Goal: Task Accomplishment & Management: Use online tool/utility

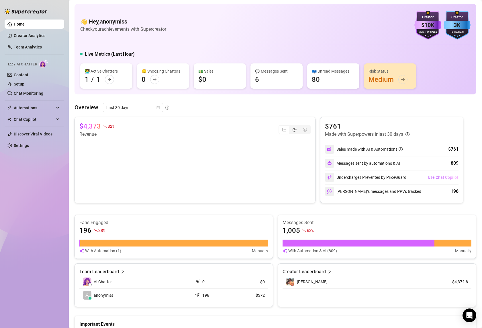
click at [434, 179] on span "Use Chat Copilot" at bounding box center [443, 177] width 30 height 5
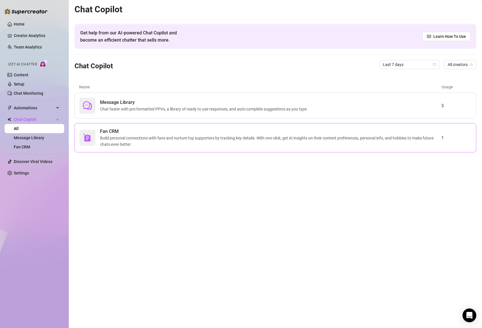
click at [324, 139] on span "Build personal connections with fans and nurture top supporters by tracking key…" at bounding box center [271, 141] width 342 height 13
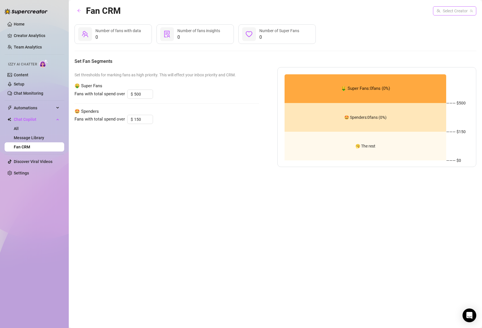
click at [454, 9] on input "search" at bounding box center [452, 11] width 31 height 9
click at [452, 20] on span "[PERSON_NAME]" at bounding box center [462, 23] width 31 height 6
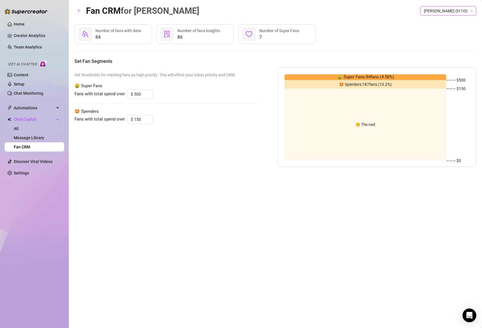
click at [367, 50] on div "84 Number of fans with data 86 Number of fans insights 7 Number of Super Fans S…" at bounding box center [276, 95] width 402 height 143
click at [81, 13] on span "button" at bounding box center [79, 11] width 4 height 5
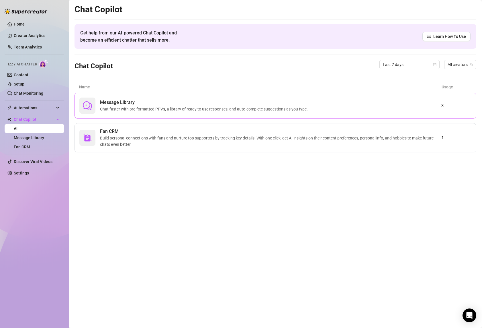
click at [163, 107] on span "Chat faster with pre-formatted PPVs, a library of ready to use responses, and a…" at bounding box center [205, 109] width 210 height 6
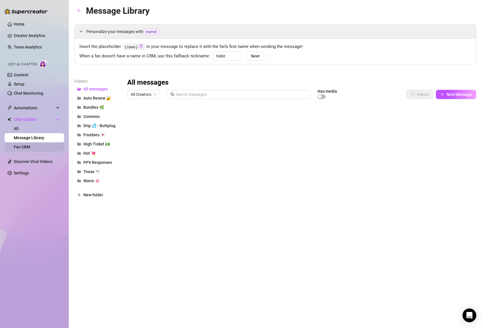
click at [30, 147] on link "Fan CRM" at bounding box center [22, 147] width 16 height 5
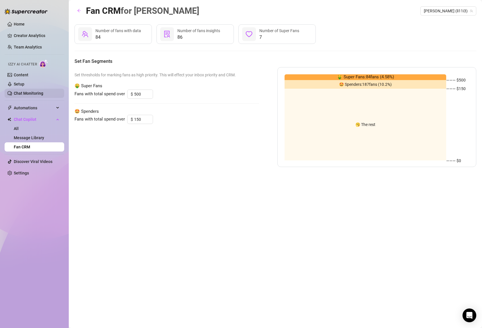
click at [32, 95] on link "Chat Monitoring" at bounding box center [29, 93] width 30 height 5
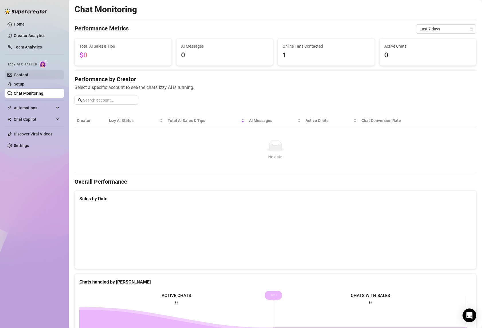
click at [20, 76] on link "Content" at bounding box center [21, 75] width 15 height 5
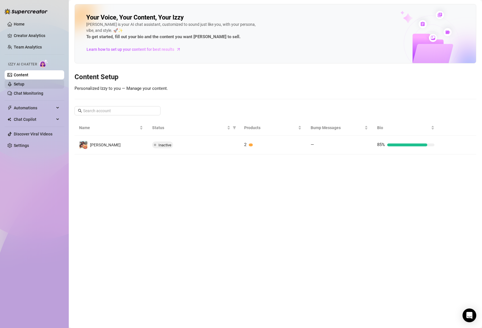
click at [24, 85] on link "Setup" at bounding box center [19, 84] width 11 height 5
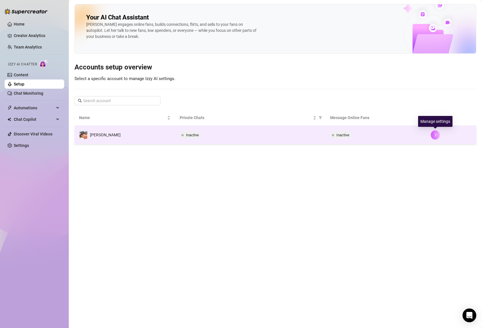
click at [434, 135] on icon "right" at bounding box center [436, 135] width 4 height 4
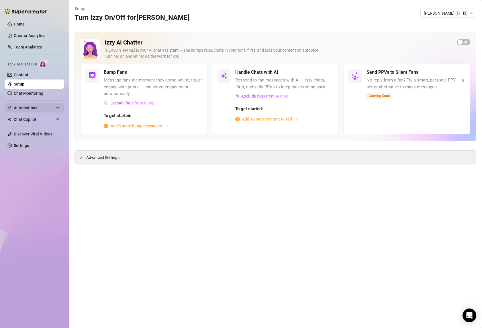
click at [30, 106] on span "Automations" at bounding box center [34, 107] width 41 height 9
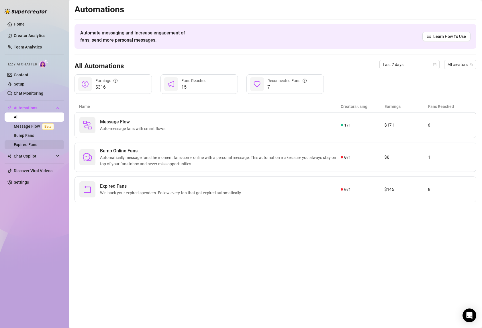
click at [32, 143] on link "Expired Fans" at bounding box center [26, 144] width 24 height 5
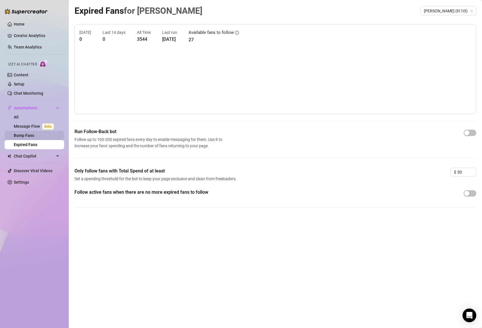
click at [25, 137] on link "Bump Fans" at bounding box center [24, 135] width 20 height 5
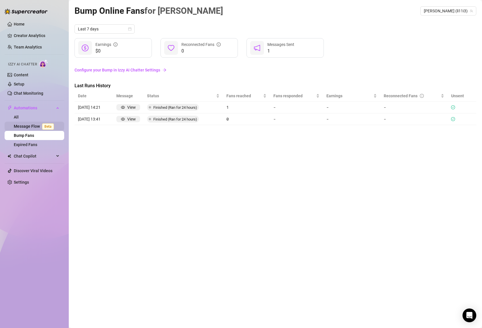
click at [29, 127] on link "Message Flow Beta" at bounding box center [35, 126] width 42 height 5
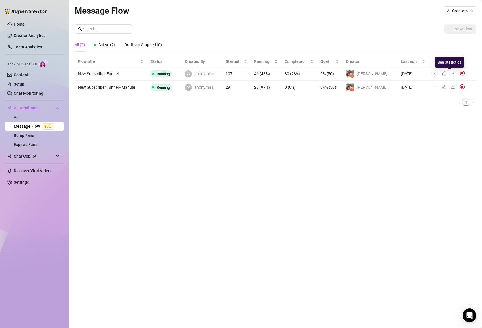
click at [451, 73] on icon "line-chart" at bounding box center [453, 73] width 5 height 5
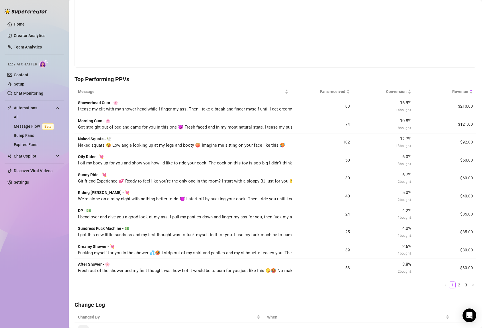
scroll to position [100, 0]
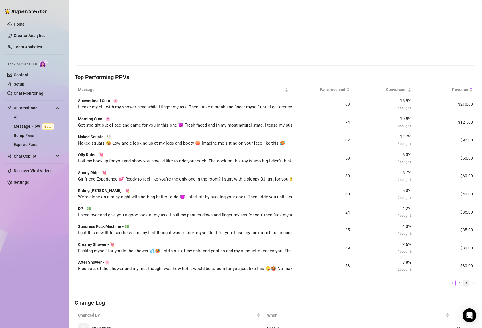
click at [463, 281] on link "3" at bounding box center [466, 283] width 6 height 6
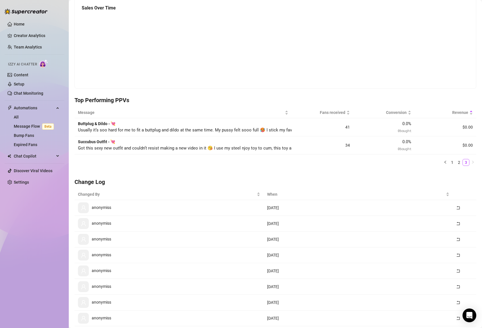
scroll to position [76, 0]
click at [404, 123] on span "0.0 %" at bounding box center [407, 123] width 9 height 5
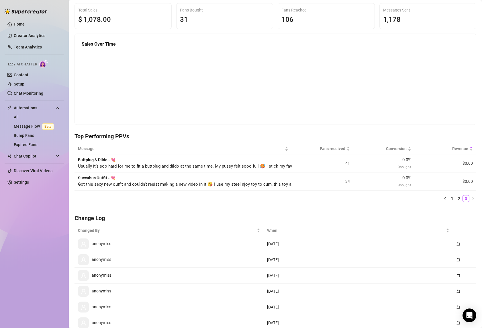
scroll to position [0, 0]
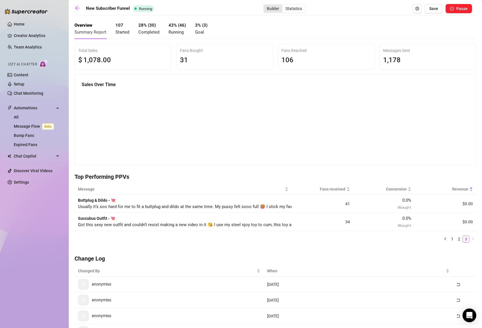
click at [265, 6] on div "Builder" at bounding box center [273, 9] width 19 height 8
click at [265, 5] on input "Builder" at bounding box center [265, 5] width 0 height 0
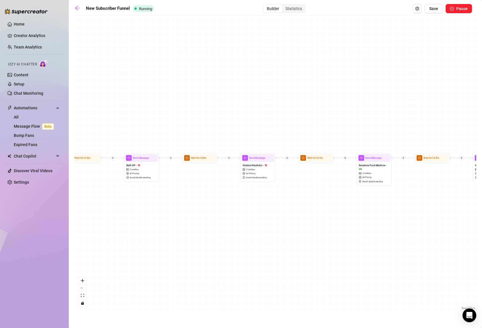
drag, startPoint x: 420, startPoint y: 105, endPoint x: 281, endPoint y: 232, distance: 188.4
click at [281, 232] on div "If True If False If True If False If True If False If True If False Send Messag…" at bounding box center [276, 165] width 402 height 292
click at [373, 164] on span "Sundress Fuck Machine - 💵" at bounding box center [374, 165] width 30 height 8
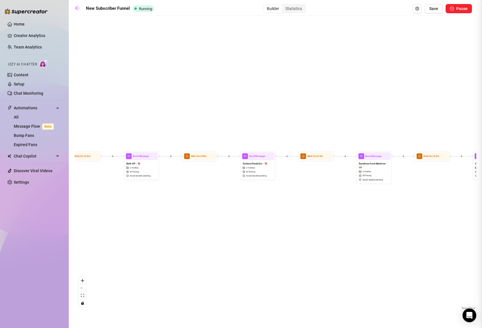
type textarea "I got this new little sundress and my first thought was to fuck myself in it fo…"
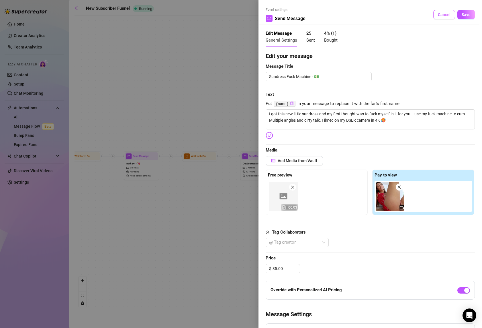
click at [442, 16] on span "Cancel" at bounding box center [444, 14] width 13 height 5
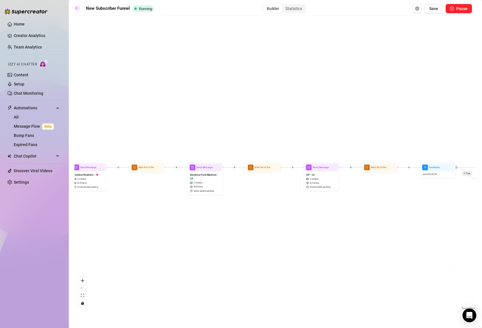
drag, startPoint x: 470, startPoint y: 209, endPoint x: 282, endPoint y: 221, distance: 187.9
click at [282, 221] on div "If True If False If True If False If True If False If True If False Send Messag…" at bounding box center [276, 165] width 402 height 292
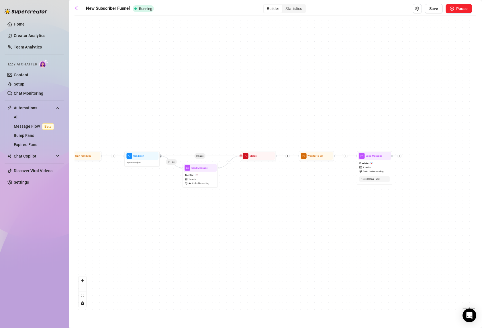
drag, startPoint x: 432, startPoint y: 199, endPoint x: 564, endPoint y: 175, distance: 134.2
click at [482, 175] on html "Home Creator Analytics Team Analytics Izzy AI Chatter Content Setup Chat Monito…" at bounding box center [241, 164] width 482 height 328
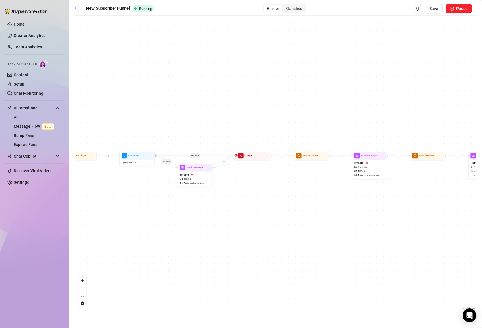
drag, startPoint x: 132, startPoint y: 201, endPoint x: 416, endPoint y: 214, distance: 284.3
click at [416, 214] on div "If True If False If True If False If True If False If True If False Send Messag…" at bounding box center [276, 165] width 402 height 292
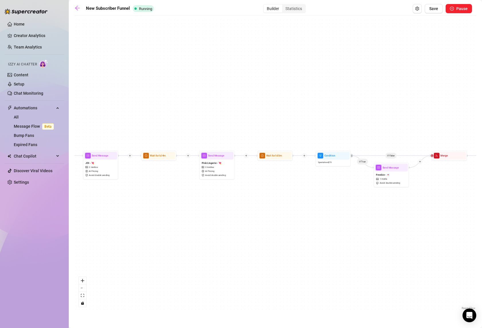
drag, startPoint x: 115, startPoint y: 195, endPoint x: 354, endPoint y: 198, distance: 239.3
click at [354, 198] on div "If True If False If True If False If True If False If True If False Send Messag…" at bounding box center [276, 165] width 402 height 292
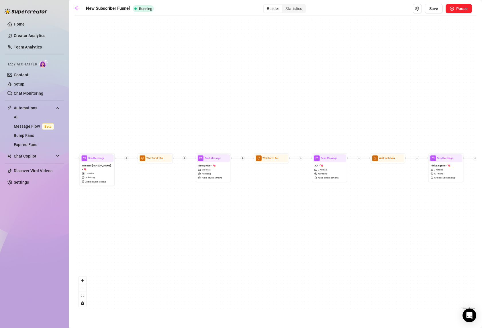
drag, startPoint x: 128, startPoint y: 207, endPoint x: 332, endPoint y: 209, distance: 204.0
click at [332, 209] on div "If True If False If True If False If True If False If True If False Send Messag…" at bounding box center [276, 165] width 402 height 292
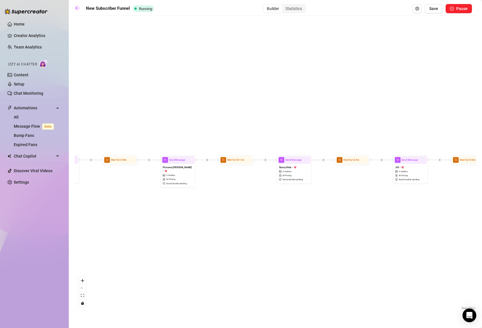
drag, startPoint x: 157, startPoint y: 203, endPoint x: 319, endPoint y: 204, distance: 161.5
click at [319, 204] on div "If True If False If True If False If True If False If True If False Send Messag…" at bounding box center [276, 165] width 402 height 292
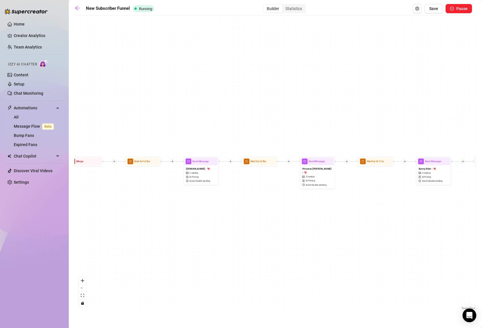
drag, startPoint x: 176, startPoint y: 202, endPoint x: 382, endPoint y: 202, distance: 206.0
click at [382, 203] on div "If True If False If True If False If True If False If True If False Send Messag…" at bounding box center [276, 165] width 402 height 292
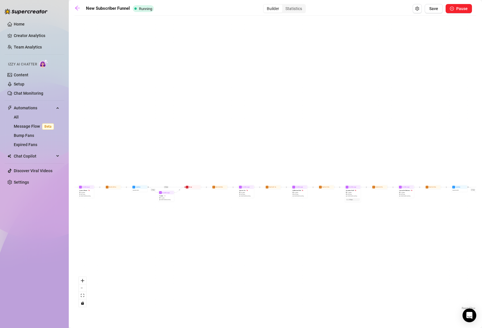
drag, startPoint x: 165, startPoint y: 216, endPoint x: 358, endPoint y: 219, distance: 192.8
click at [358, 219] on div "If True If False If True If False If True If False If True If False Send Messag…" at bounding box center [276, 165] width 402 height 292
click at [295, 10] on div "Statistics" at bounding box center [294, 9] width 23 height 8
click at [284, 5] on input "Statistics" at bounding box center [284, 5] width 0 height 0
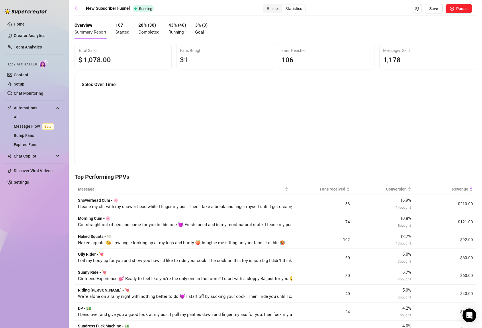
click at [170, 28] on strong "43 % ( 46 )" at bounding box center [177, 25] width 17 height 5
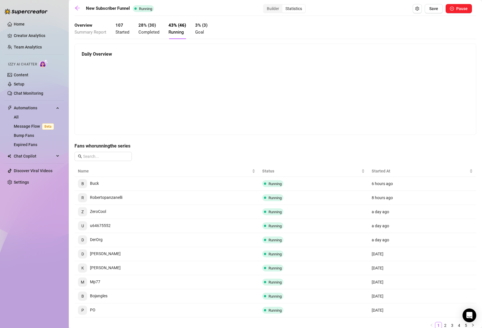
click at [200, 27] on strong "3% (3)" at bounding box center [201, 25] width 12 height 5
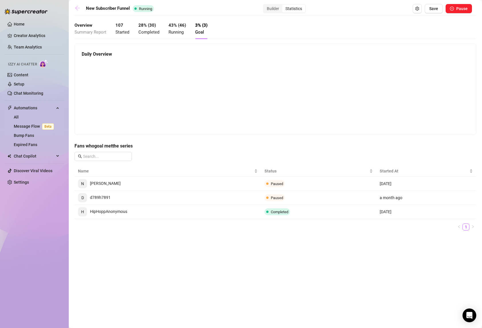
click at [75, 11] on icon "arrow-left" at bounding box center [78, 8] width 6 height 6
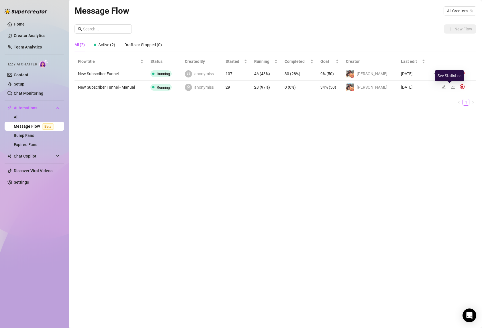
click at [451, 85] on icon "line-chart" at bounding box center [453, 87] width 5 height 5
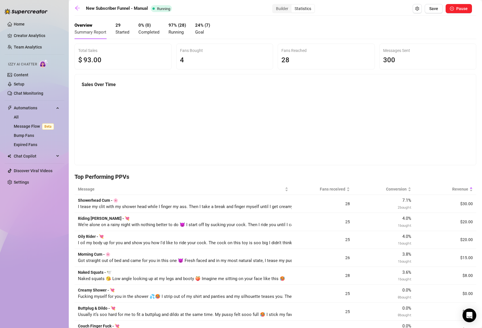
click at [450, 85] on h5 "Sales Over Time" at bounding box center [276, 84] width 388 height 7
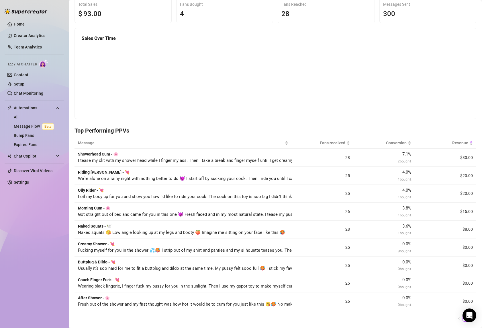
scroll to position [3, 0]
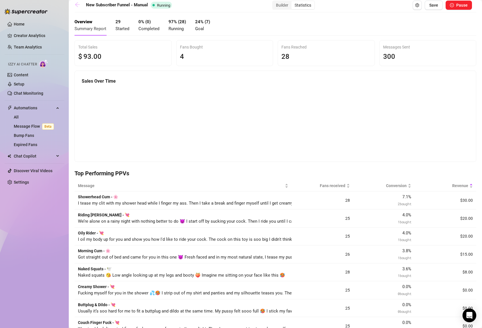
click at [77, 6] on icon "arrow-left" at bounding box center [77, 4] width 5 height 5
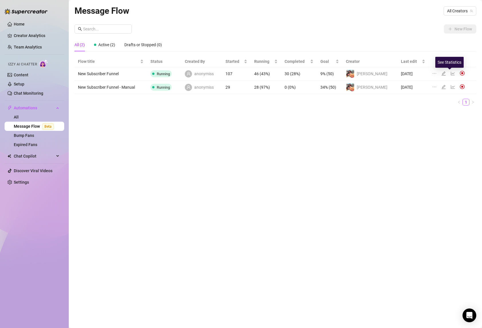
click at [451, 75] on icon "line-chart" at bounding box center [453, 73] width 5 height 5
